Goal: Information Seeking & Learning: Understand process/instructions

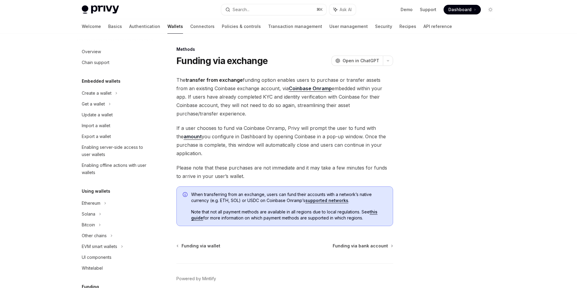
scroll to position [188, 0]
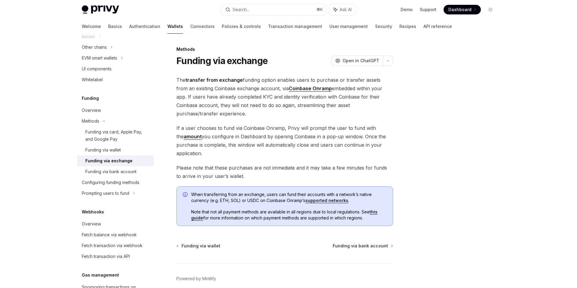
click at [299, 88] on link "Coinbase Onramp" at bounding box center [310, 88] width 43 height 6
click at [239, 139] on span "If a user chooses to fund via Coinbase Onramp, Privy will prompt the user to fu…" at bounding box center [284, 141] width 217 height 34
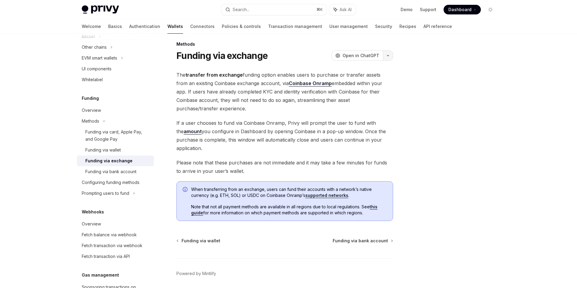
click at [388, 54] on icon "button" at bounding box center [387, 55] width 7 height 2
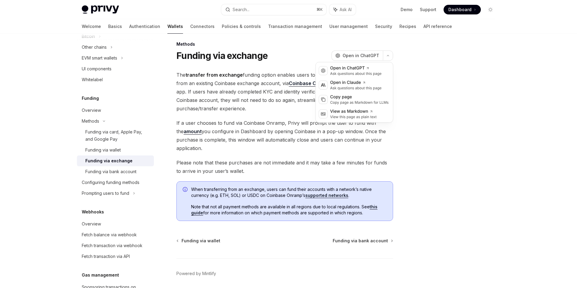
click at [431, 52] on div at bounding box center [454, 167] width 91 height 242
click at [216, 72] on strong "transfer from exchange" at bounding box center [213, 75] width 57 height 6
